Goal: Use online tool/utility: Utilize a website feature to perform a specific function

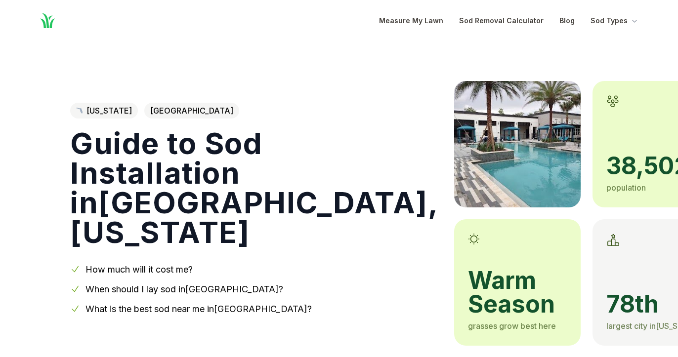
scroll to position [400, 0]
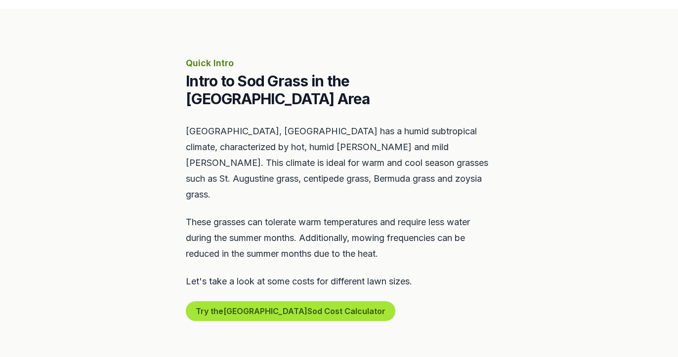
click at [252, 301] on button "Try the Oviedo Sod Cost Calculator" at bounding box center [290, 311] width 209 height 20
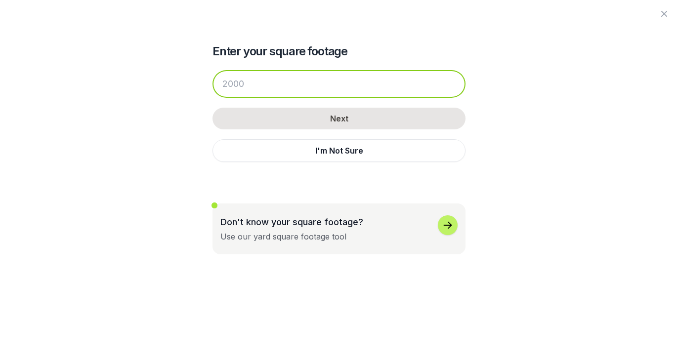
click at [281, 88] on input "number" at bounding box center [338, 84] width 253 height 28
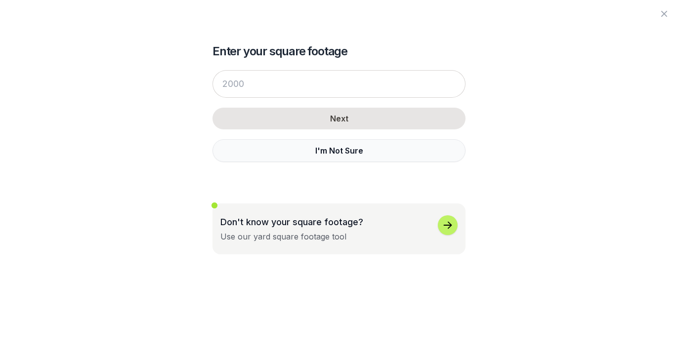
click at [305, 146] on button "I'm Not Sure" at bounding box center [338, 150] width 253 height 23
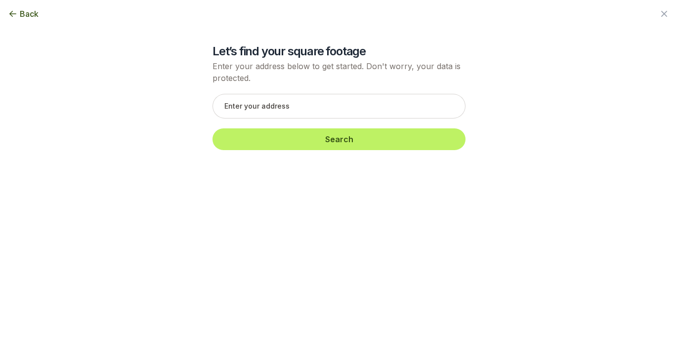
click at [283, 93] on div "Search" at bounding box center [338, 122] width 253 height 76
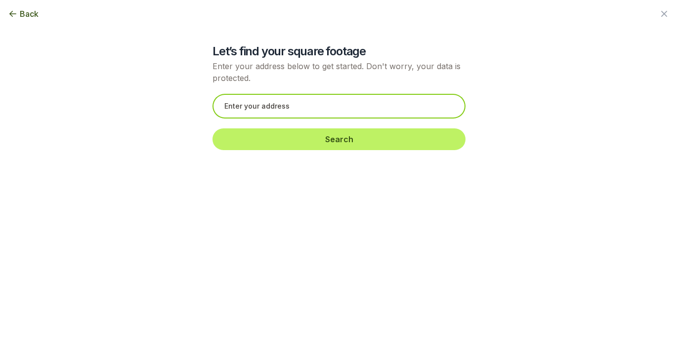
click at [278, 102] on input "text" at bounding box center [338, 106] width 253 height 25
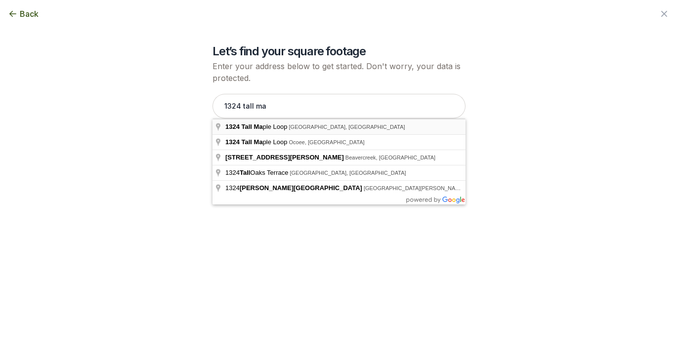
type input "[STREET_ADDRESS]"
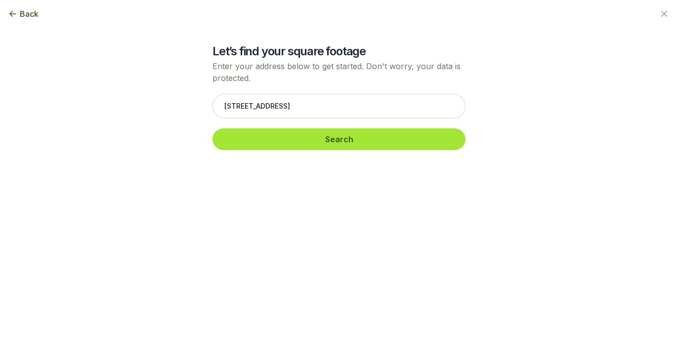
click at [266, 148] on button "Search" at bounding box center [338, 139] width 253 height 22
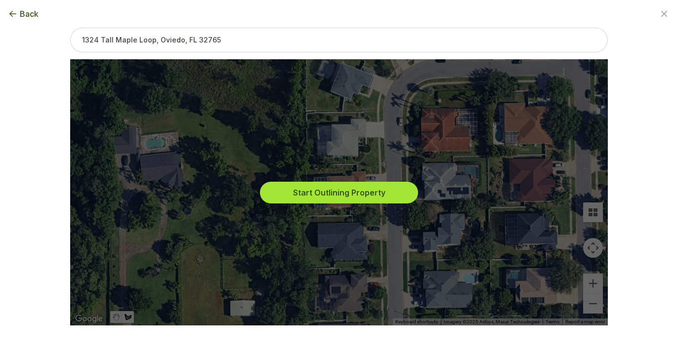
click at [361, 201] on button "Start Outlining Property" at bounding box center [339, 193] width 158 height 22
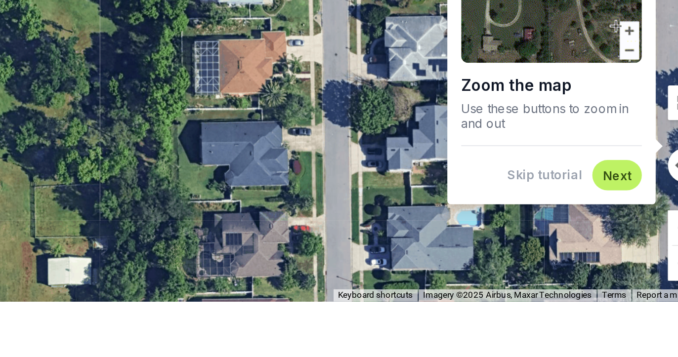
scroll to position [596, 0]
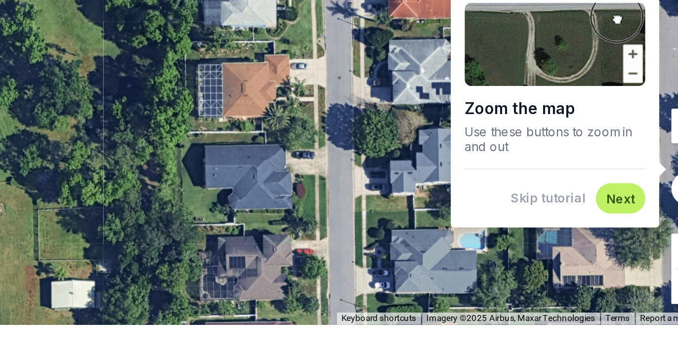
click at [185, 83] on div at bounding box center [338, 193] width 537 height 266
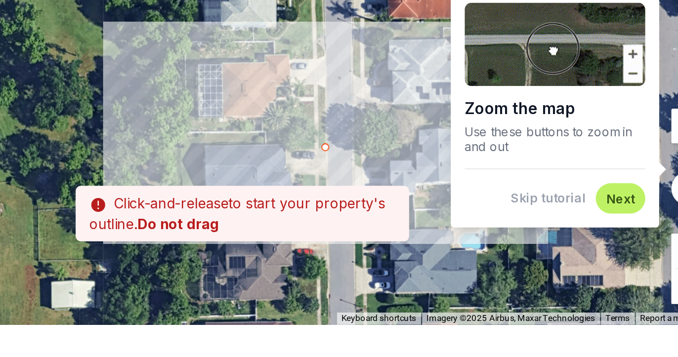
click at [185, 60] on div at bounding box center [338, 193] width 537 height 266
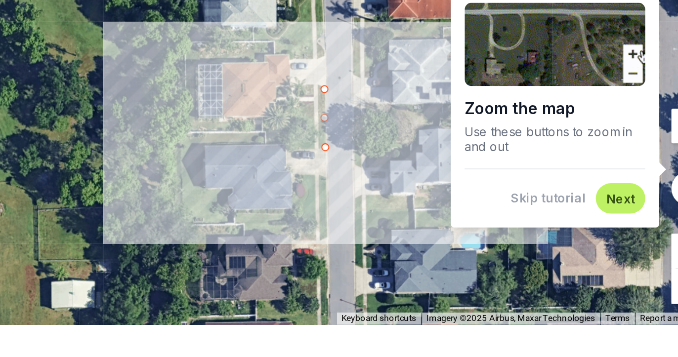
click at [172, 60] on div at bounding box center [338, 193] width 537 height 266
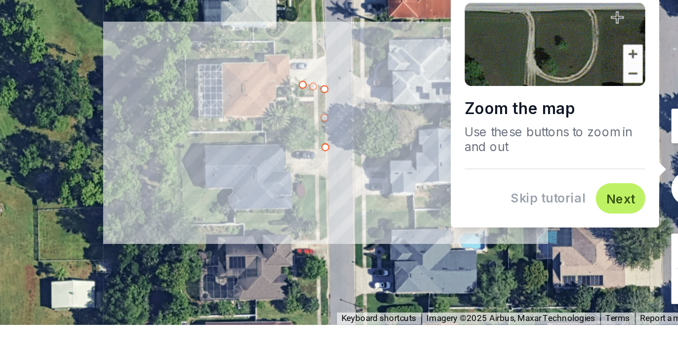
click at [172, 65] on div at bounding box center [338, 193] width 537 height 266
click at [178, 67] on div at bounding box center [338, 193] width 537 height 266
click at [183, 71] on div at bounding box center [338, 193] width 537 height 266
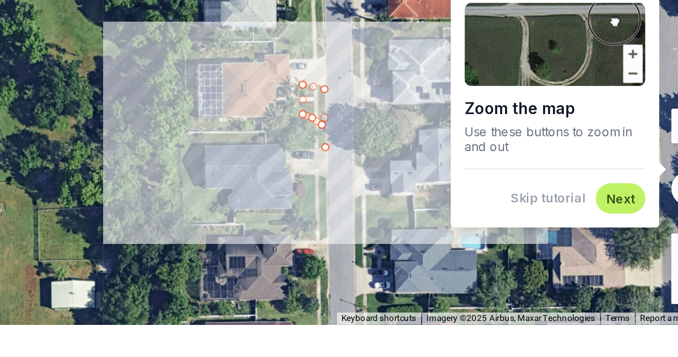
click at [185, 60] on div at bounding box center [338, 193] width 537 height 266
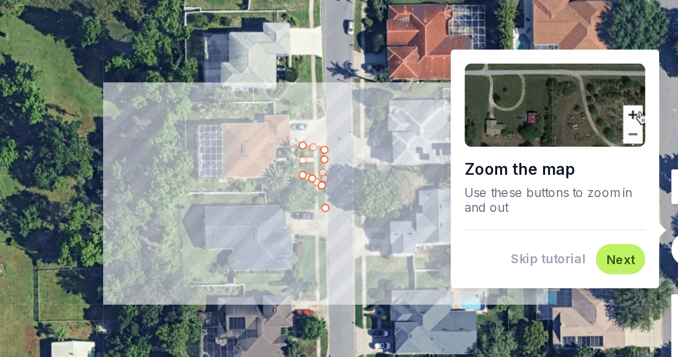
scroll to position [622, 0]
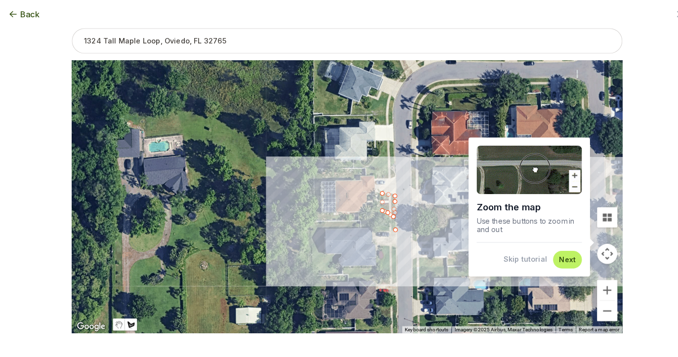
click at [560, 174] on img at bounding box center [516, 165] width 103 height 47
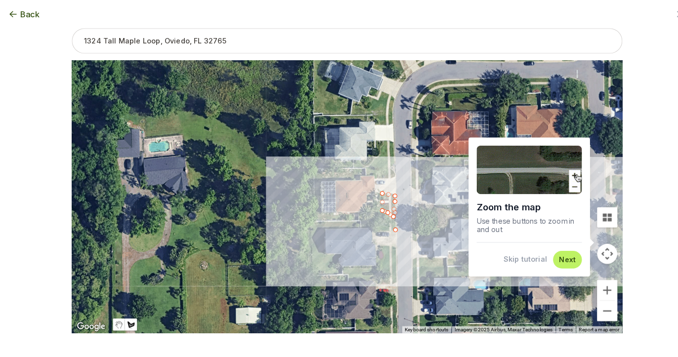
click at [560, 172] on img at bounding box center [516, 165] width 103 height 47
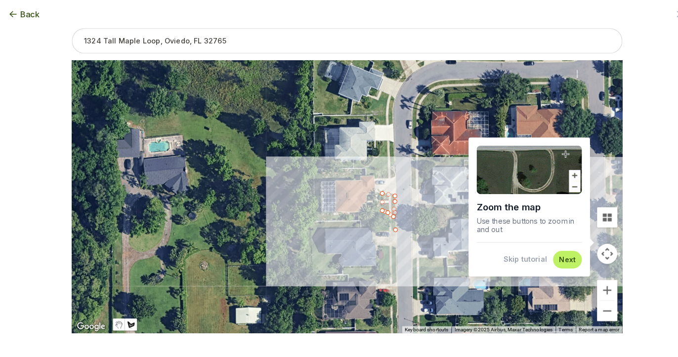
click at [556, 256] on button "Next" at bounding box center [554, 253] width 16 height 9
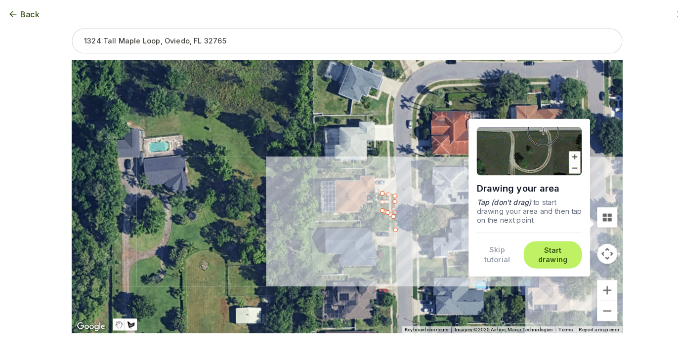
click at [549, 257] on button "Start drawing" at bounding box center [539, 249] width 45 height 19
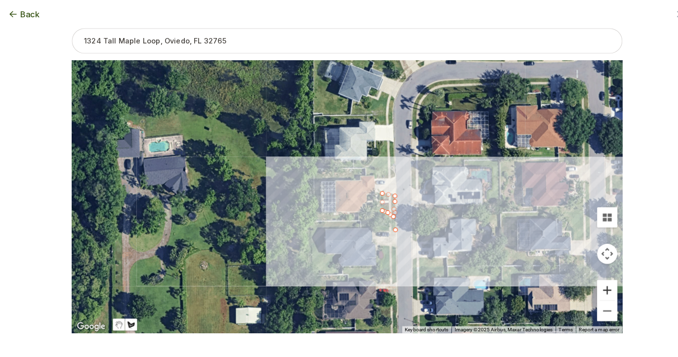
click at [594, 286] on button "Zoom in" at bounding box center [593, 284] width 20 height 20
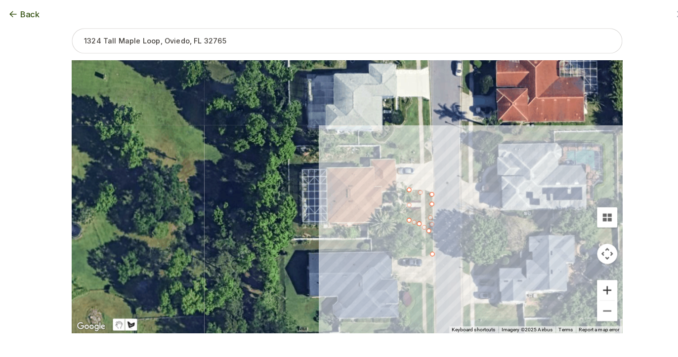
click at [594, 286] on button "Zoom in" at bounding box center [593, 284] width 20 height 20
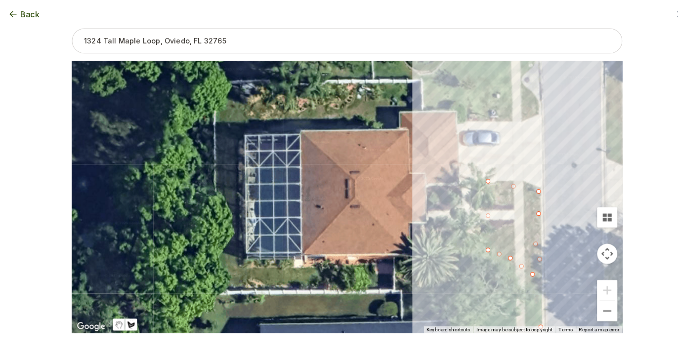
click at [526, 110] on div at bounding box center [338, 193] width 537 height 266
click at [459, 79] on div at bounding box center [338, 193] width 537 height 266
click at [456, 115] on div at bounding box center [338, 193] width 537 height 266
click at [528, 117] on div at bounding box center [338, 193] width 537 height 266
click at [593, 213] on button "Tilt map" at bounding box center [593, 212] width 20 height 20
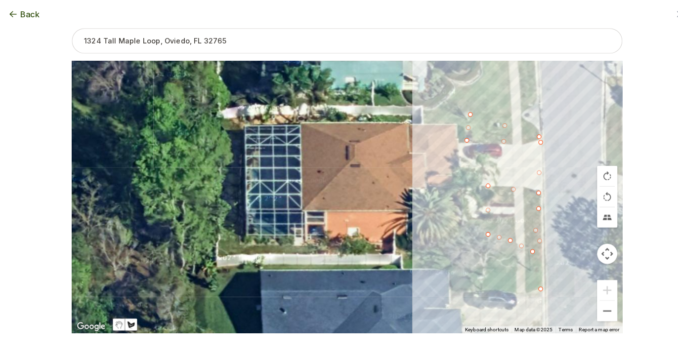
scroll to position [617, 0]
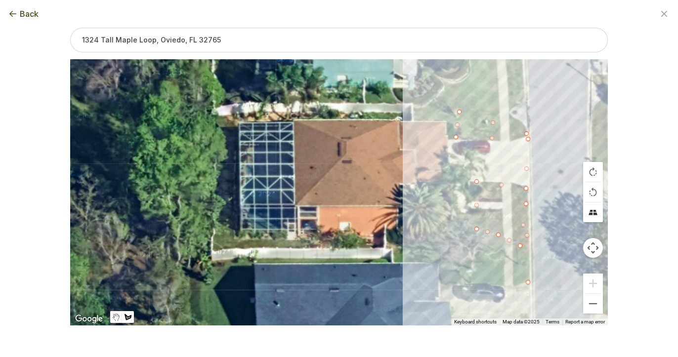
click at [592, 214] on button "Tilt map" at bounding box center [593, 212] width 20 height 20
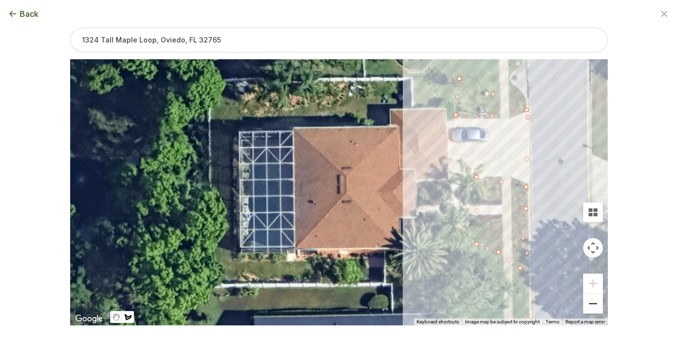
click at [591, 311] on button "Zoom out" at bounding box center [593, 304] width 20 height 20
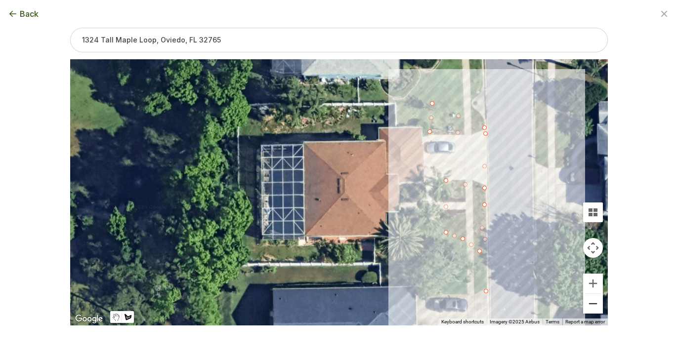
click at [591, 311] on button "Zoom out" at bounding box center [593, 304] width 20 height 20
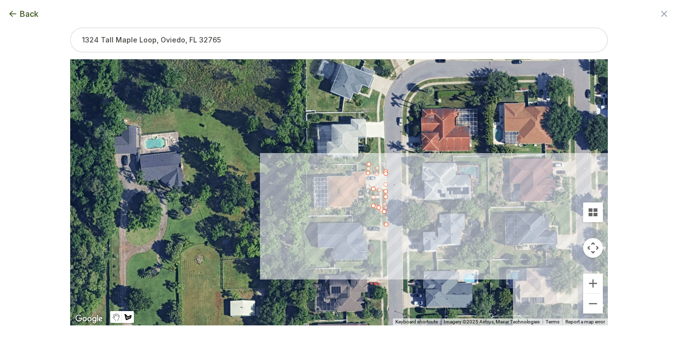
click at [629, 263] on div "Back Enter your square footage Next I'm Not Sure Don't know your square footage…" at bounding box center [339, 178] width 678 height 357
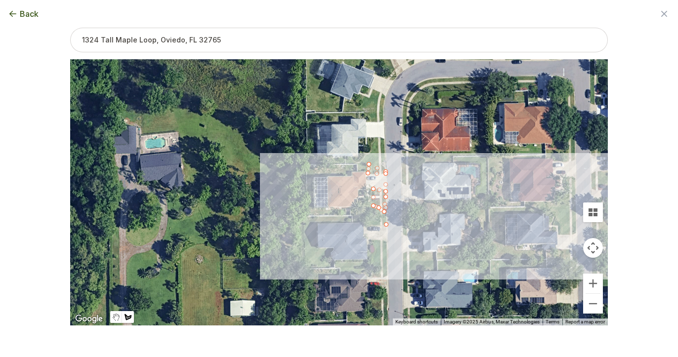
click at [593, 247] on button "Map camera controls" at bounding box center [593, 248] width 20 height 20
click at [568, 281] on button "Zoom out" at bounding box center [568, 273] width 20 height 20
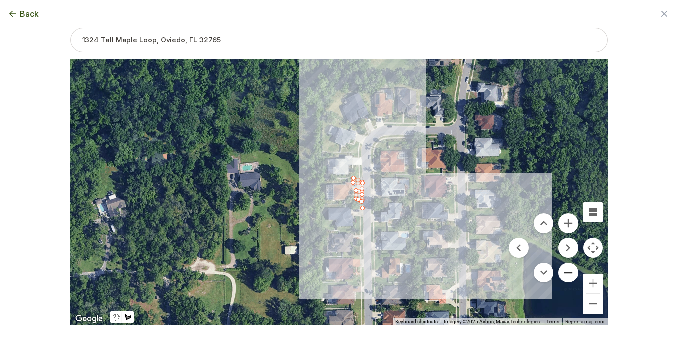
click at [568, 280] on button "Zoom out" at bounding box center [568, 273] width 20 height 20
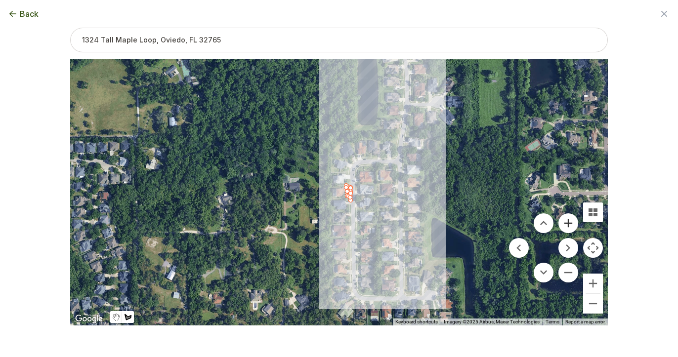
click at [570, 227] on button "Zoom in" at bounding box center [568, 223] width 20 height 20
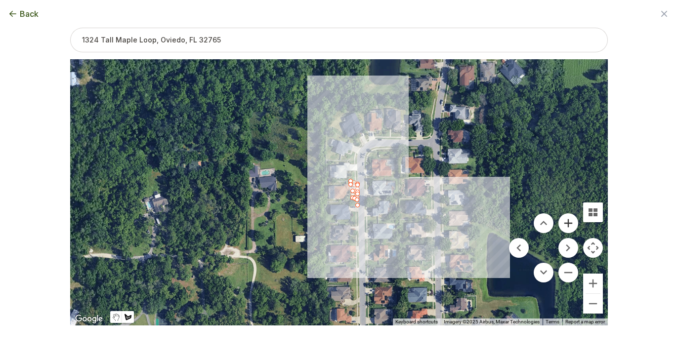
click at [570, 227] on button "Zoom in" at bounding box center [568, 223] width 20 height 20
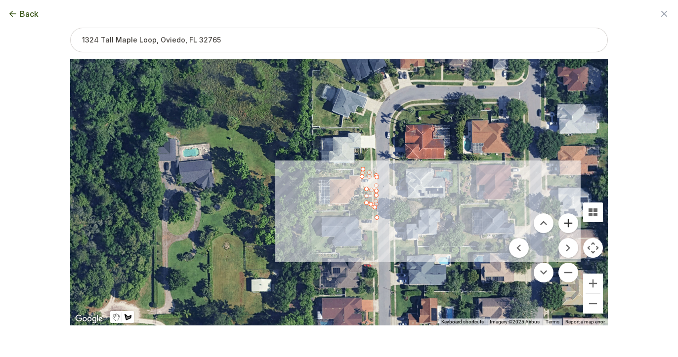
click at [570, 227] on button "Zoom in" at bounding box center [568, 223] width 20 height 20
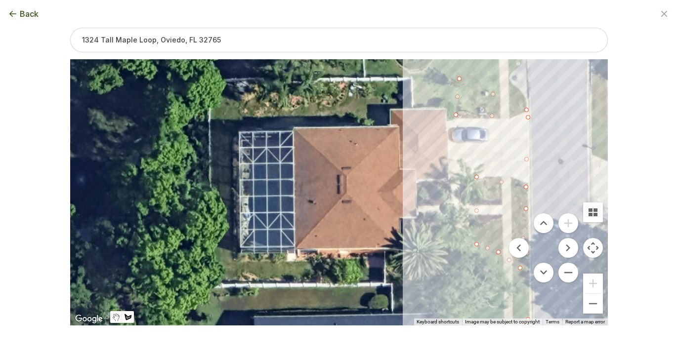
click at [622, 64] on div "Back Enter your square footage Next I'm Not Sure Don't know your square footage…" at bounding box center [338, 178] width 569 height 357
click at [663, 14] on icon "button" at bounding box center [664, 14] width 6 height 6
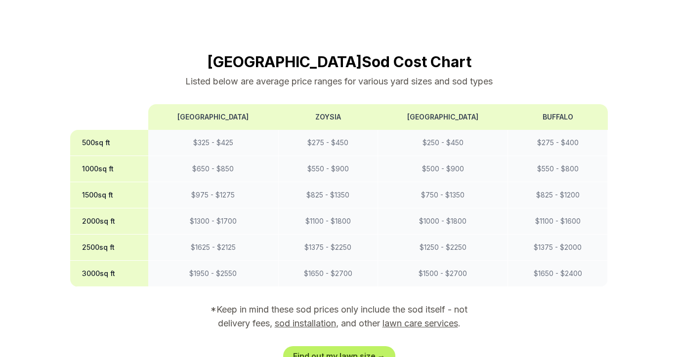
scroll to position [777, 0]
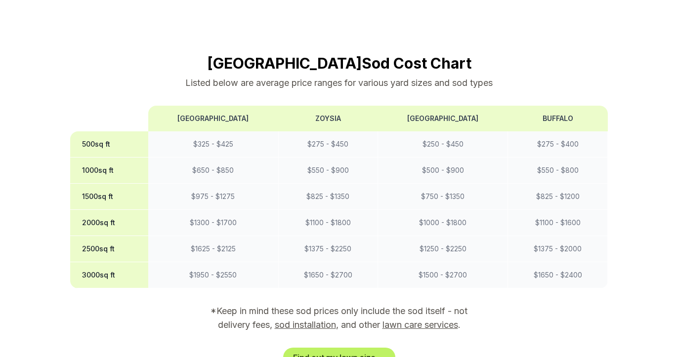
click at [225, 106] on th "[GEOGRAPHIC_DATA]" at bounding box center [213, 119] width 130 height 26
click at [217, 106] on th "[GEOGRAPHIC_DATA]" at bounding box center [213, 119] width 130 height 26
copy th "[GEOGRAPHIC_DATA]"
